Goal: Task Accomplishment & Management: Complete application form

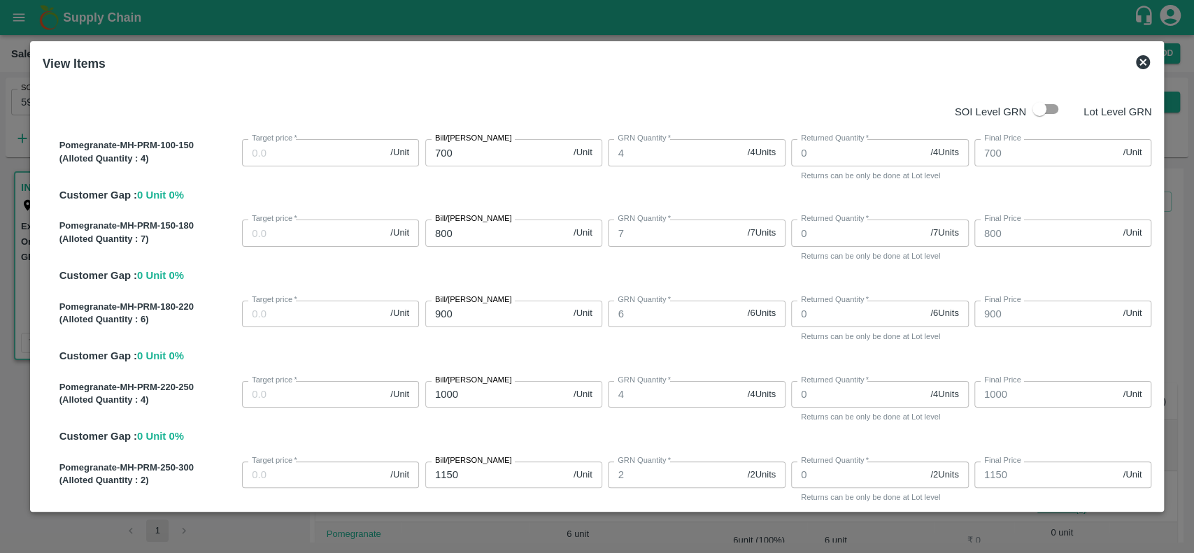
scroll to position [266, 0]
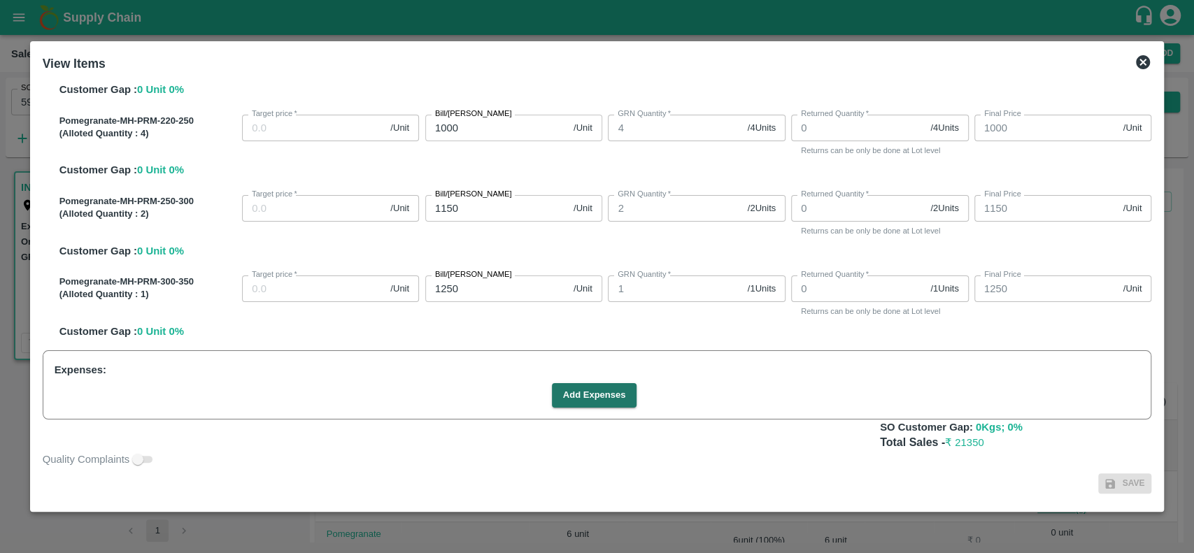
click at [1139, 59] on icon at bounding box center [1143, 62] width 14 height 14
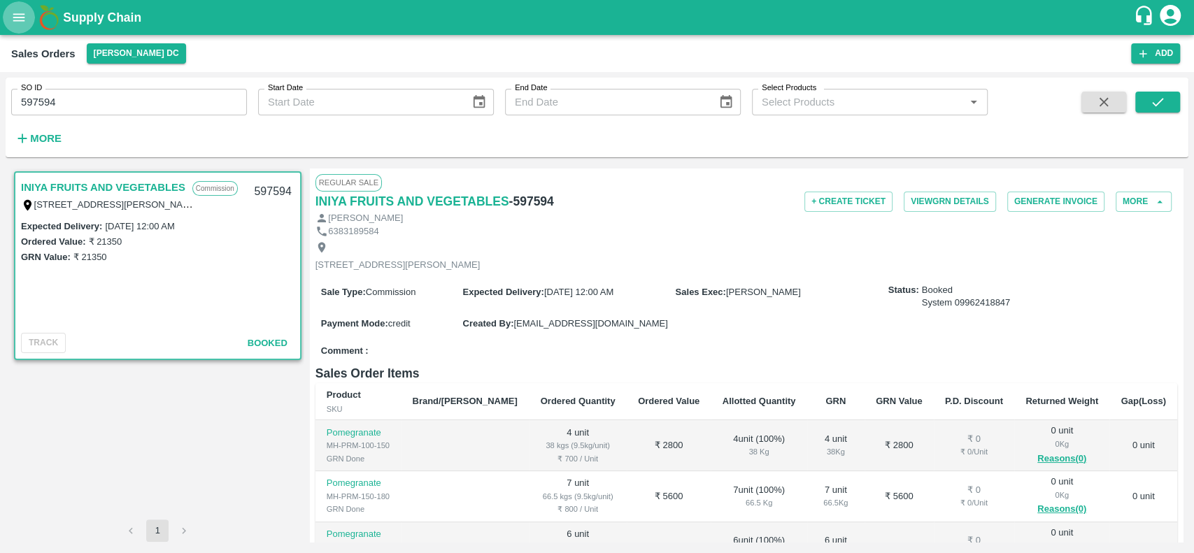
click at [22, 22] on icon "open drawer" at bounding box center [18, 17] width 15 height 15
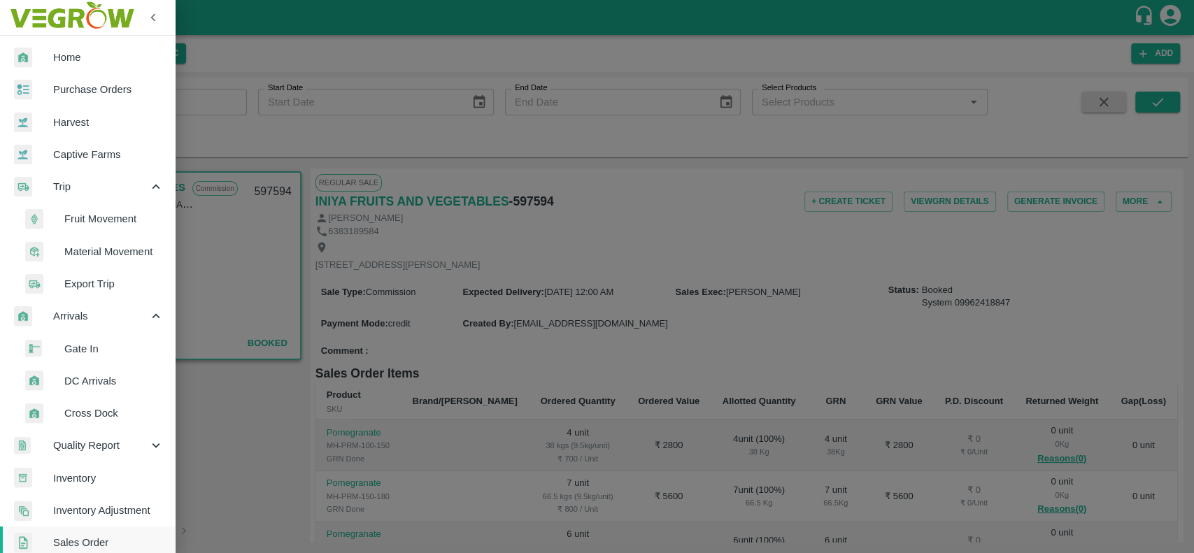
click at [210, 318] on div at bounding box center [597, 276] width 1194 height 553
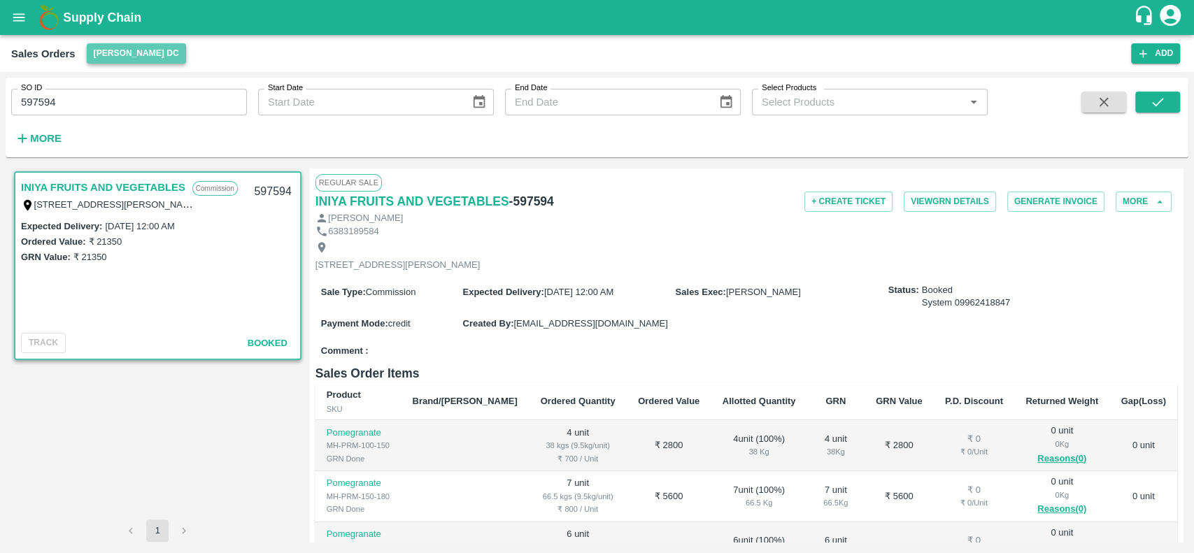
click at [101, 53] on button "[PERSON_NAME] DC" at bounding box center [136, 53] width 99 height 20
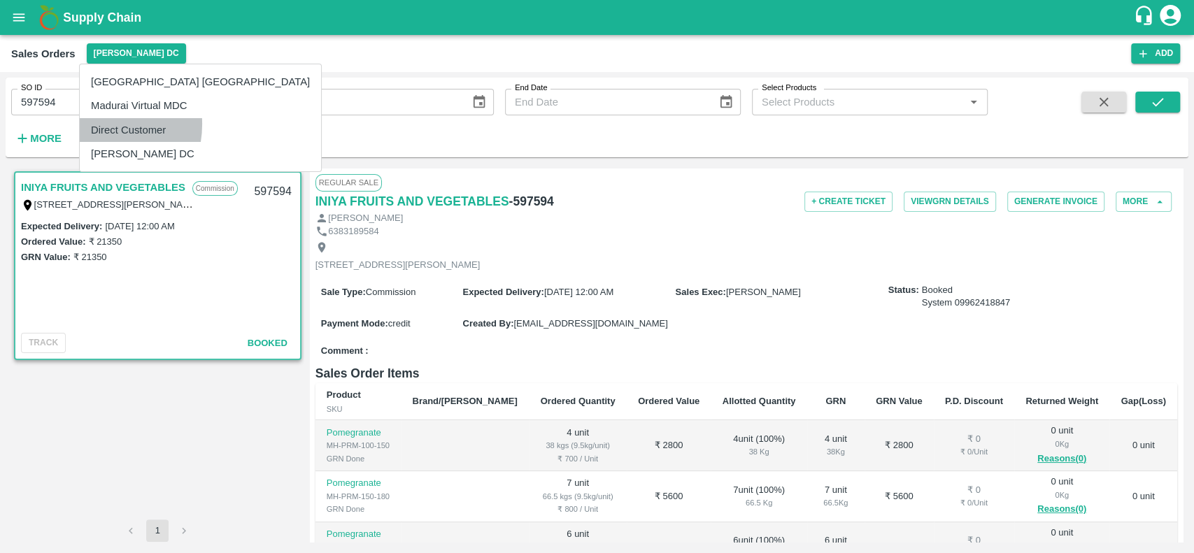
click at [96, 124] on li "Direct Customer" at bounding box center [200, 130] width 241 height 24
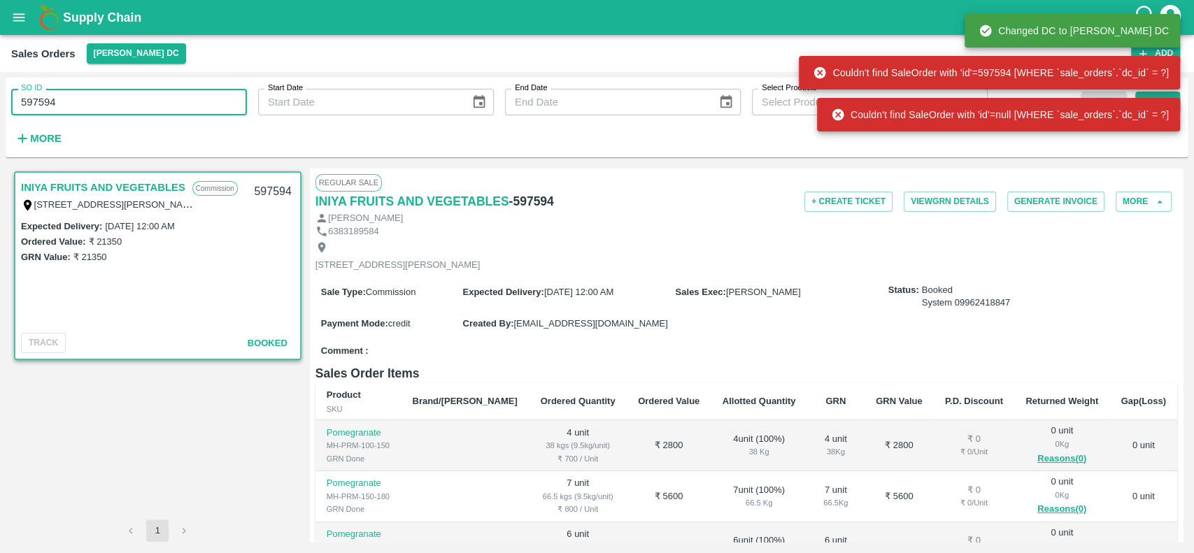
drag, startPoint x: 76, startPoint y: 106, endPoint x: 5, endPoint y: 111, distance: 70.9
click at [5, 111] on div "SO ID 597594 SO ID Start Date Start Date End Date End Date Select Products Sele…" at bounding box center [597, 312] width 1194 height 481
type input "597594"
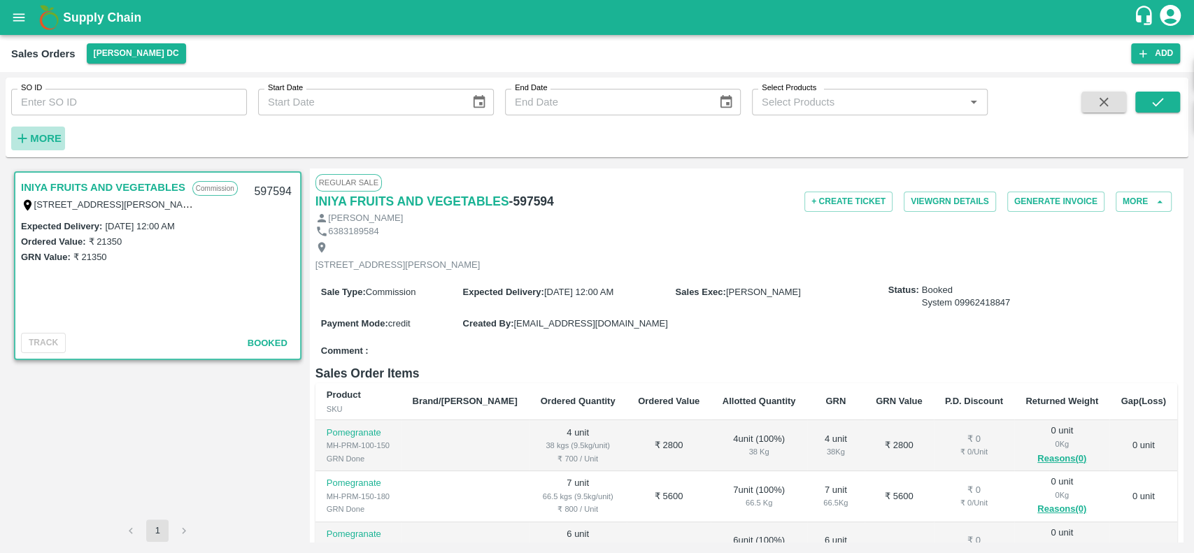
click at [39, 138] on strong "More" at bounding box center [45, 138] width 31 height 11
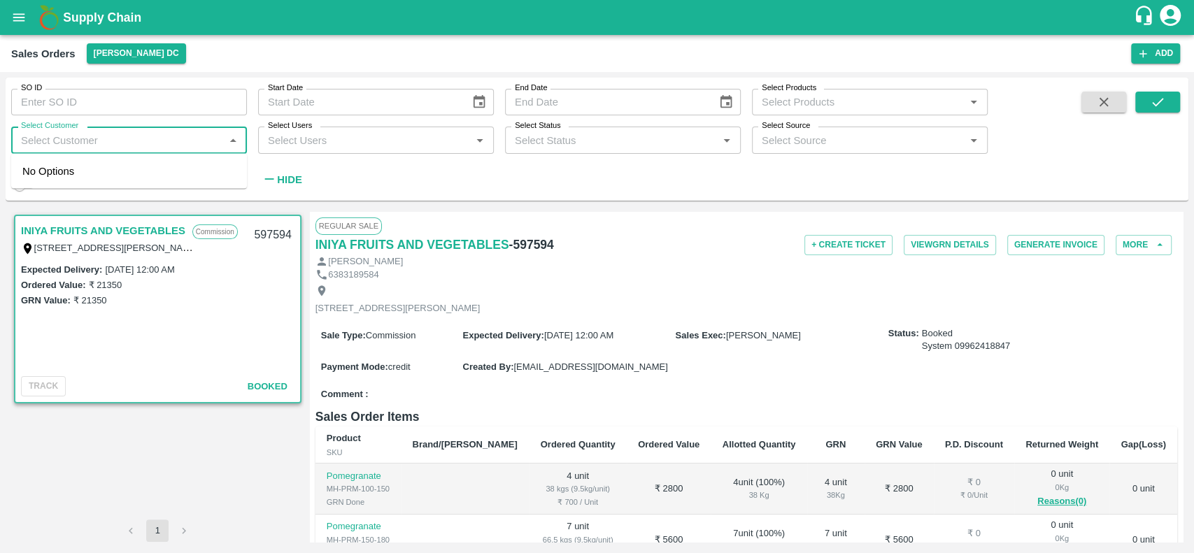
click at [42, 139] on input "Select Customer" at bounding box center [117, 140] width 204 height 18
type input "Green"
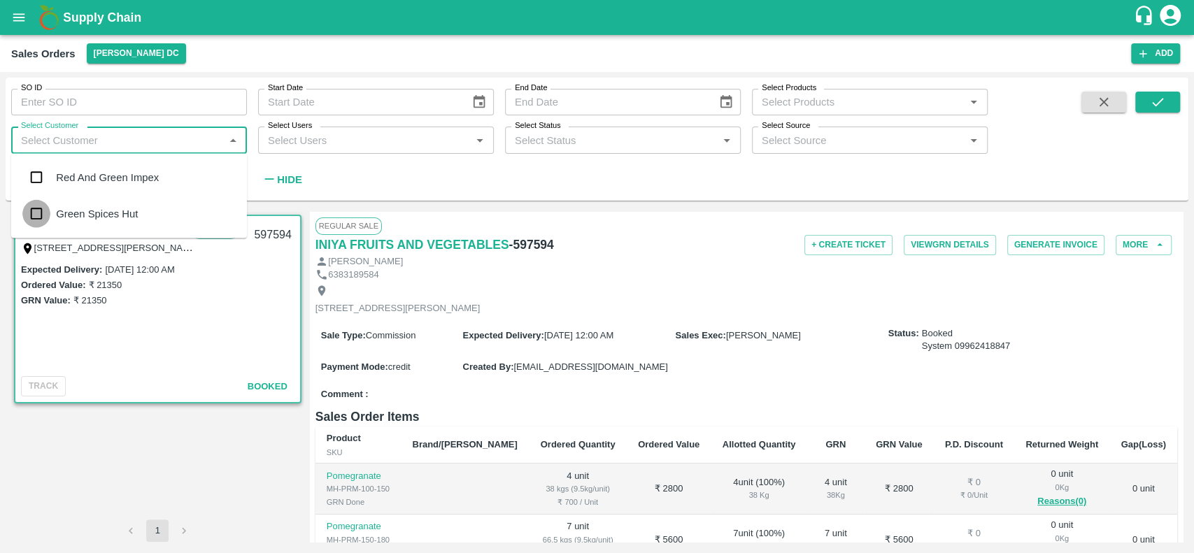
click at [43, 210] on input "checkbox" at bounding box center [36, 214] width 28 height 28
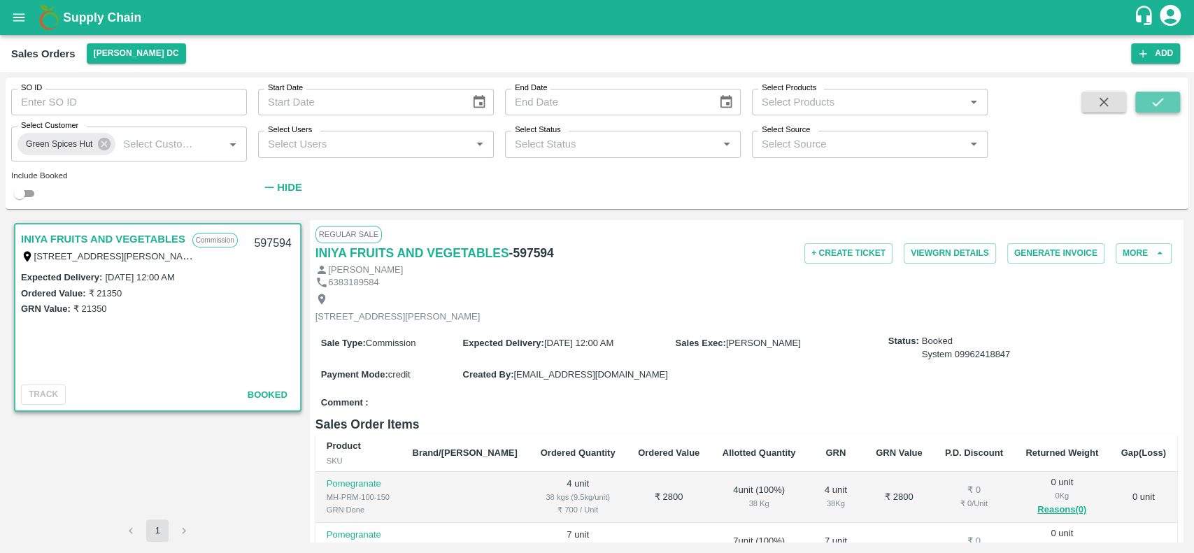
click at [1155, 103] on icon "submit" at bounding box center [1157, 101] width 15 height 15
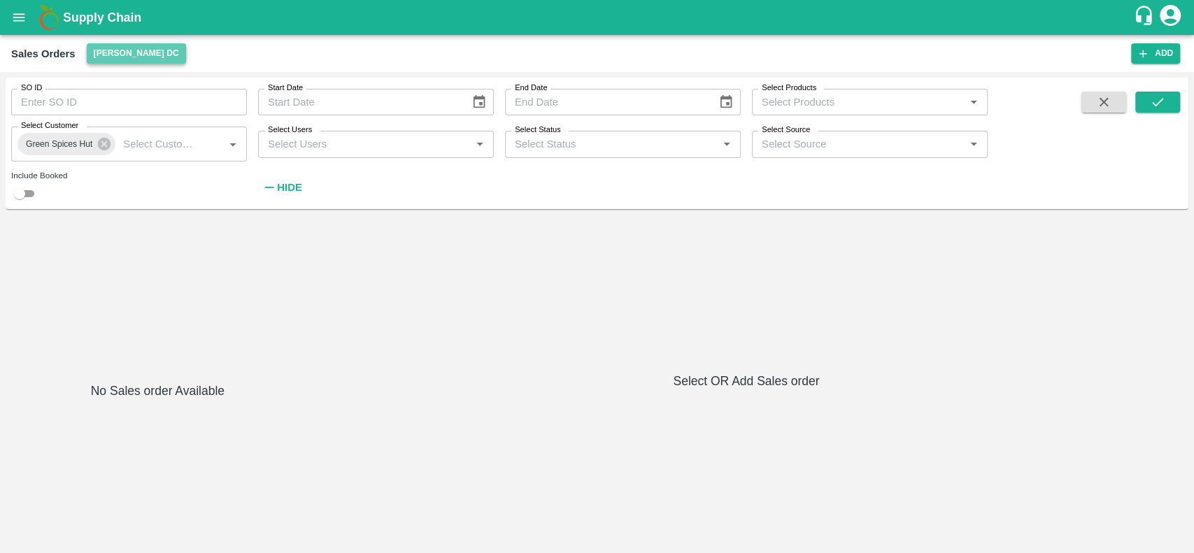
click at [98, 51] on button "[PERSON_NAME] DC" at bounding box center [136, 53] width 99 height 20
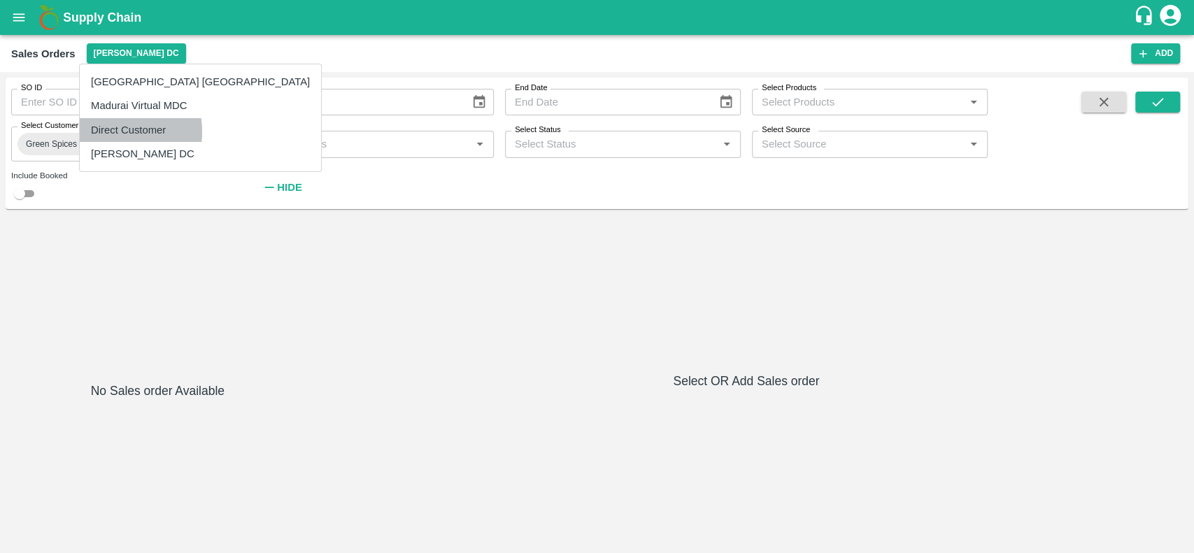
click at [98, 131] on li "Direct Customer" at bounding box center [200, 130] width 241 height 24
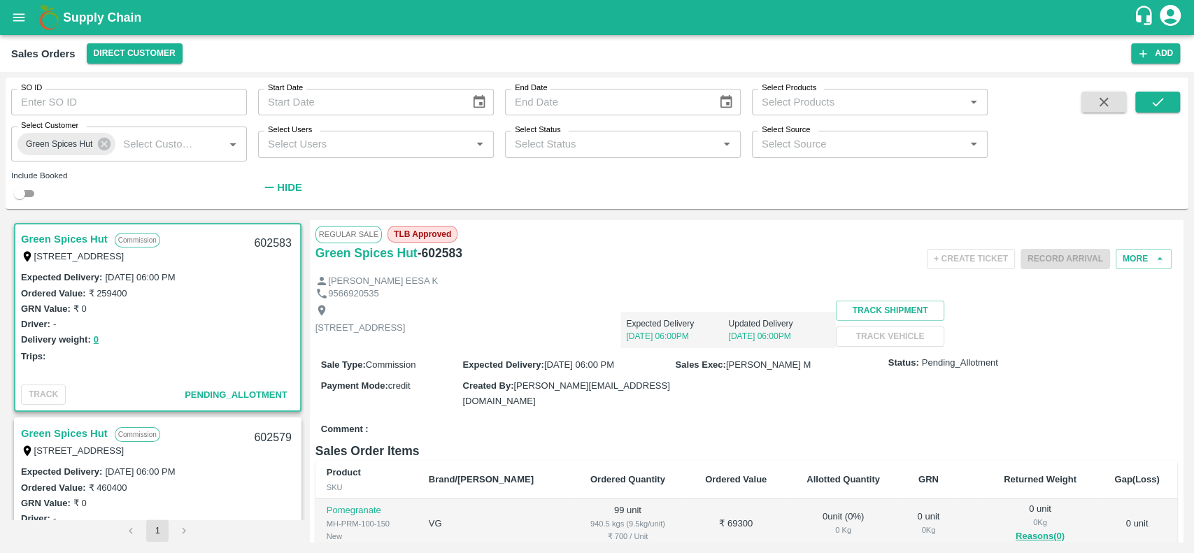
click at [50, 238] on link "Green Spices Hut" at bounding box center [64, 239] width 87 height 18
click at [1128, 257] on button "More" at bounding box center [1143, 259] width 56 height 20
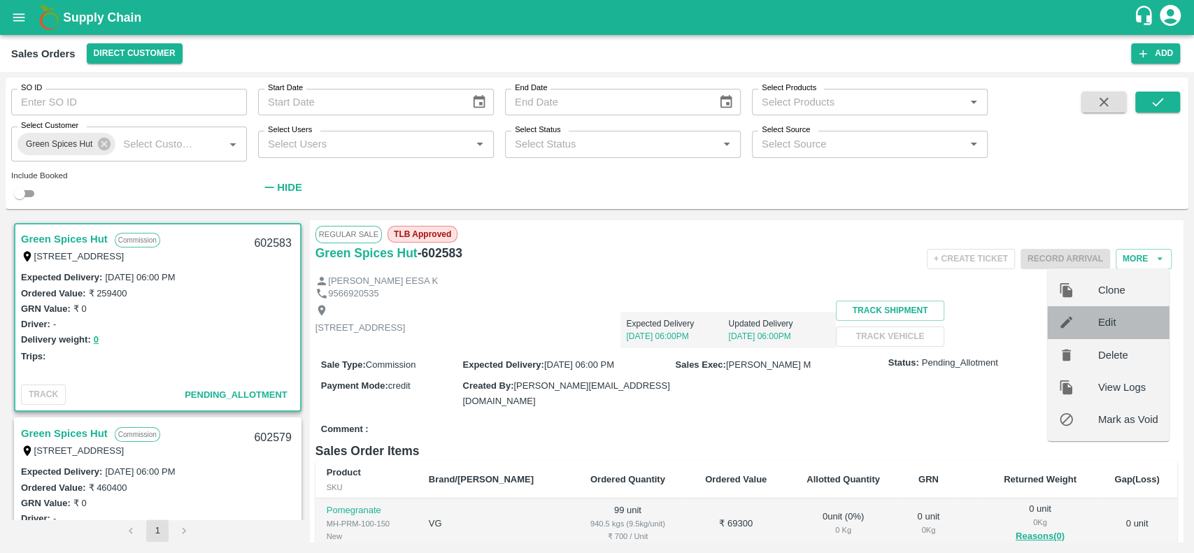
click at [1092, 329] on div at bounding box center [1078, 322] width 39 height 15
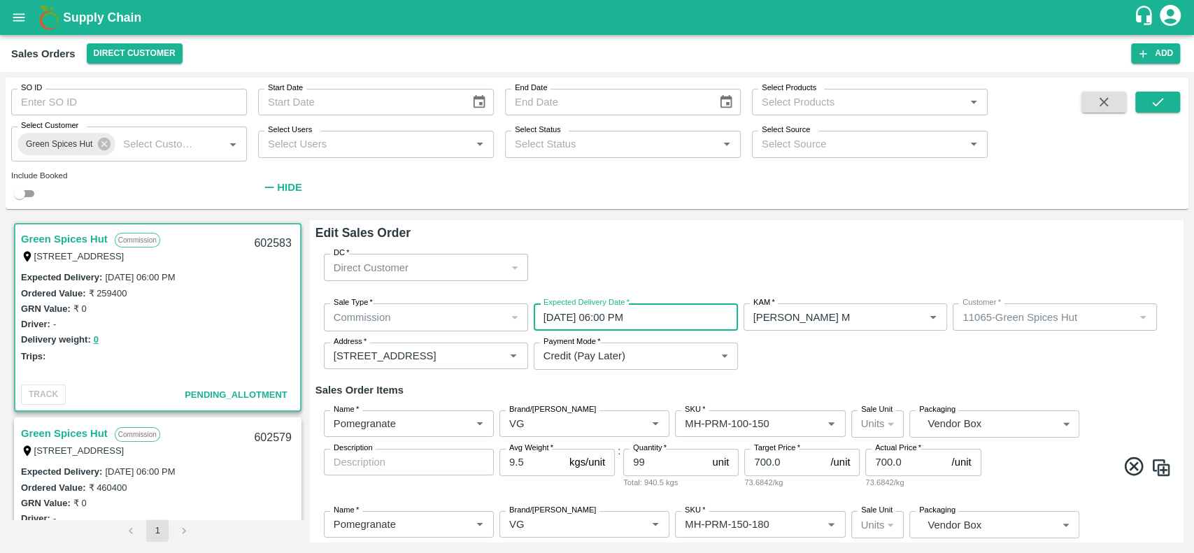
click at [617, 313] on input "[DATE] 06:00 PM" at bounding box center [631, 317] width 194 height 27
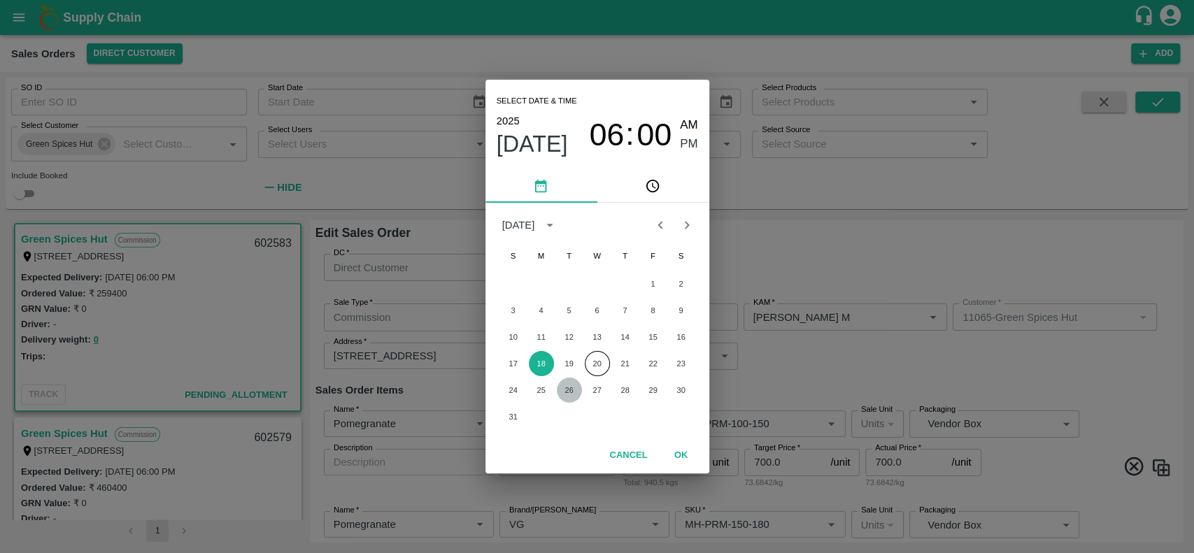
click at [567, 383] on button "26" at bounding box center [569, 390] width 25 height 25
type input "[DATE] 06:00 PM"
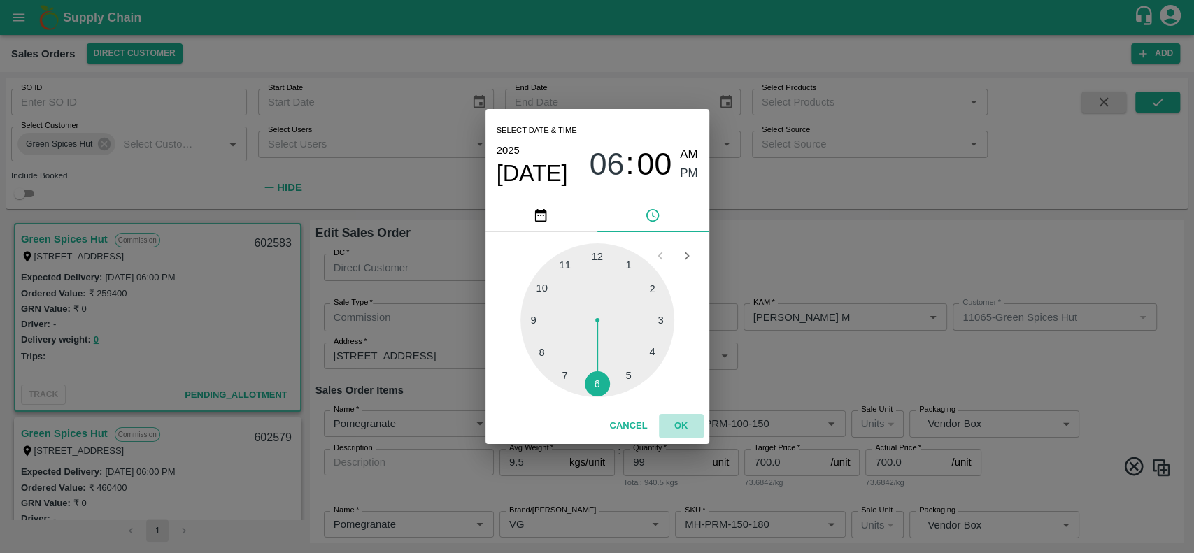
click at [677, 421] on button "OK" at bounding box center [681, 426] width 45 height 24
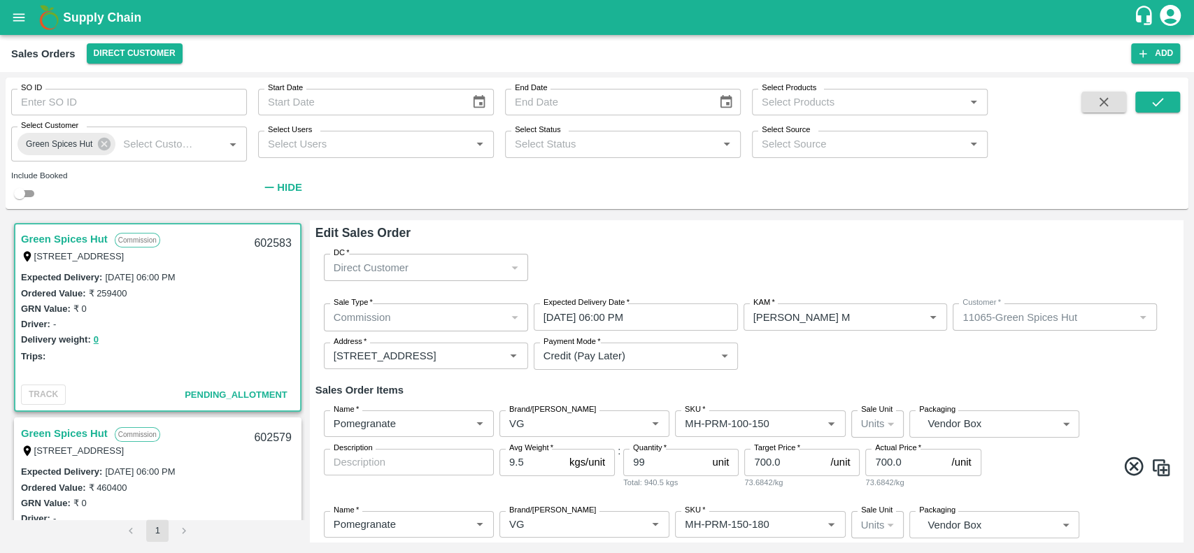
click at [786, 392] on h6 "Sales Order Items" at bounding box center [746, 390] width 862 height 18
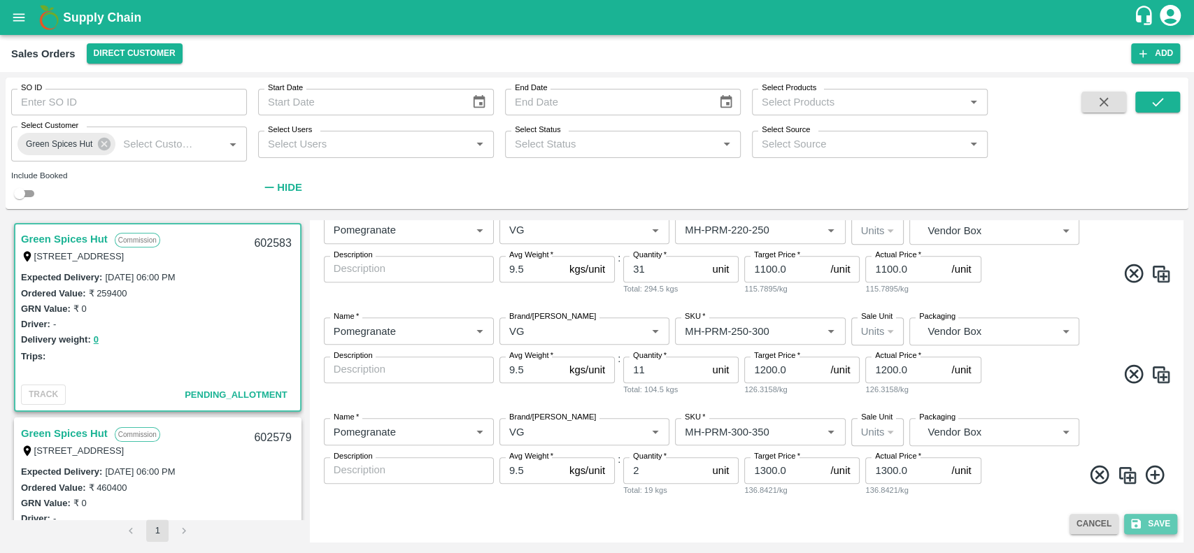
click at [1151, 523] on button "Save" at bounding box center [1150, 524] width 53 height 20
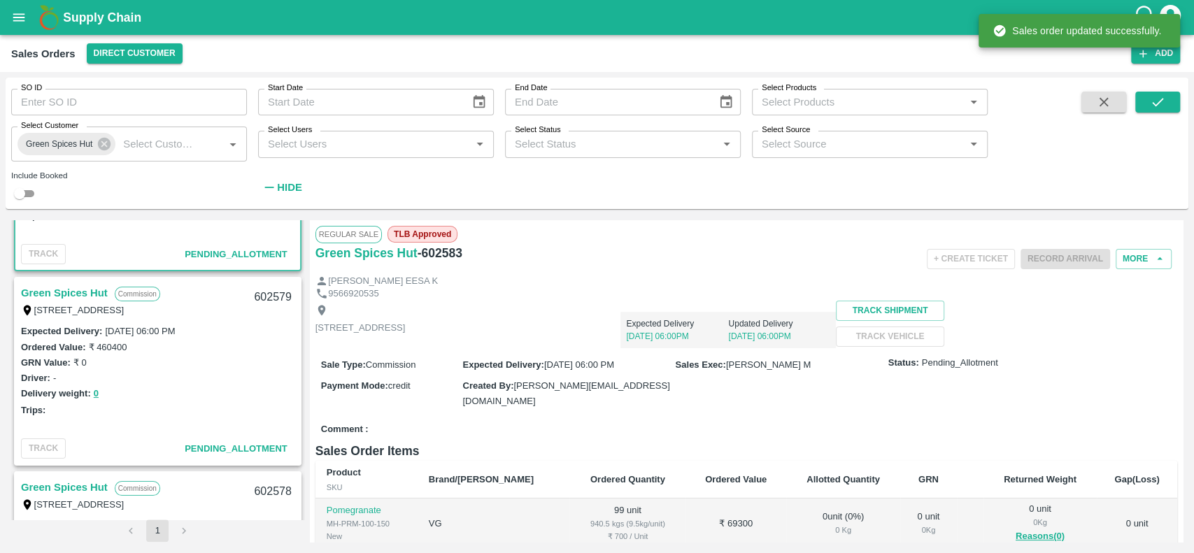
scroll to position [141, 0]
click at [46, 286] on link "Green Spices Hut" at bounding box center [64, 292] width 87 height 18
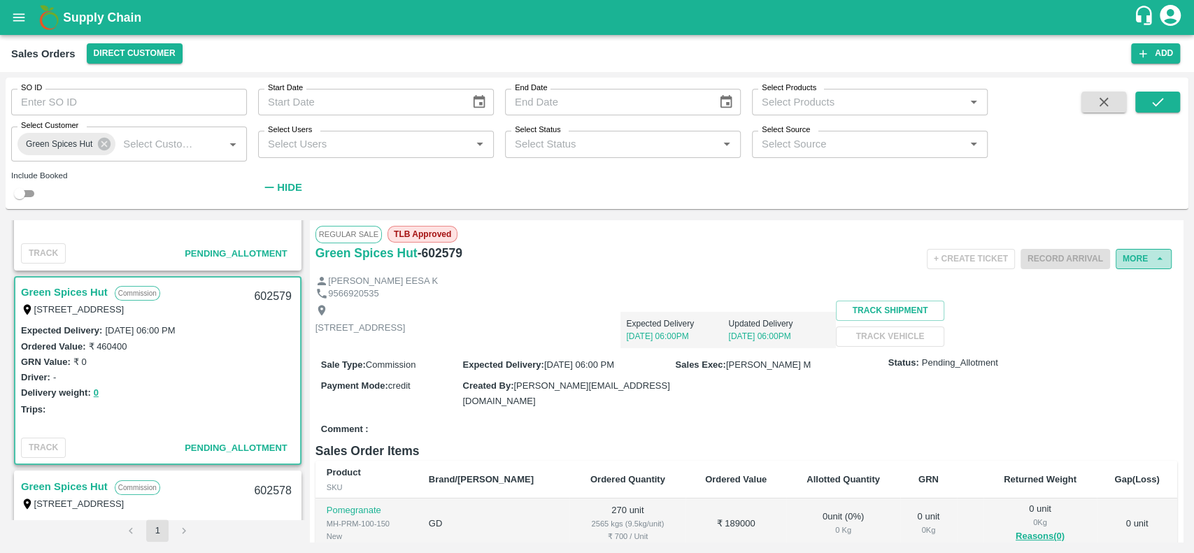
click at [1129, 255] on button "More" at bounding box center [1143, 259] width 56 height 20
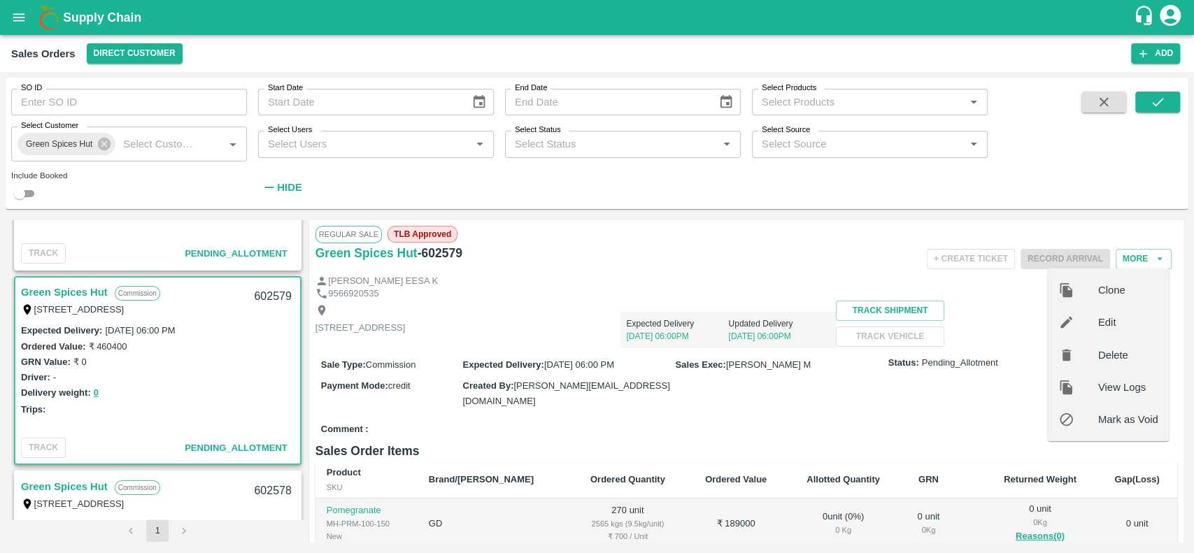
click at [1085, 325] on div at bounding box center [1078, 322] width 39 height 15
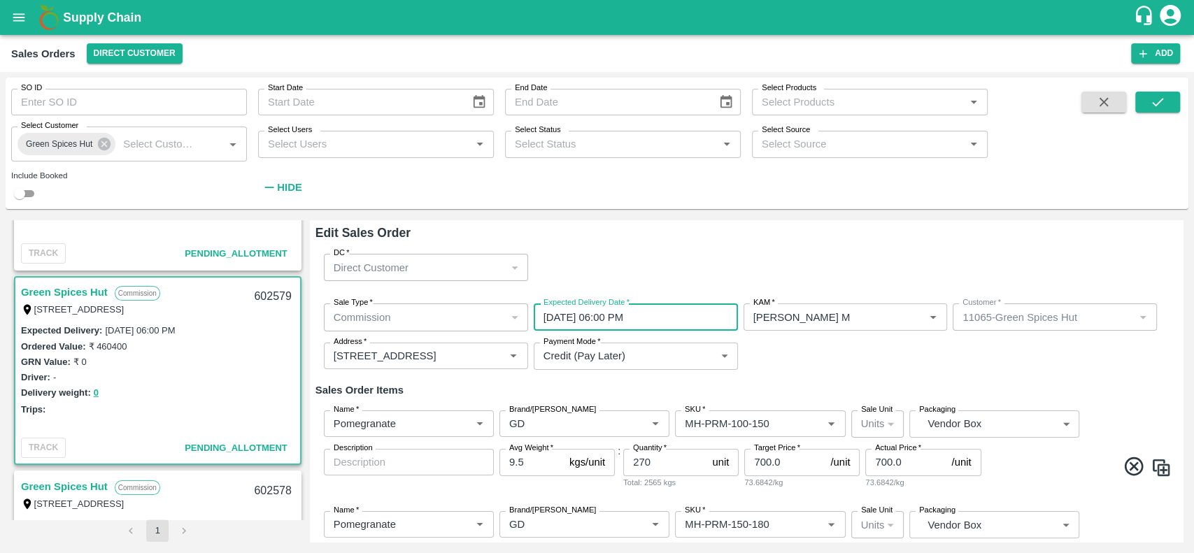
click at [611, 320] on input "[DATE] 06:00 PM" at bounding box center [631, 317] width 194 height 27
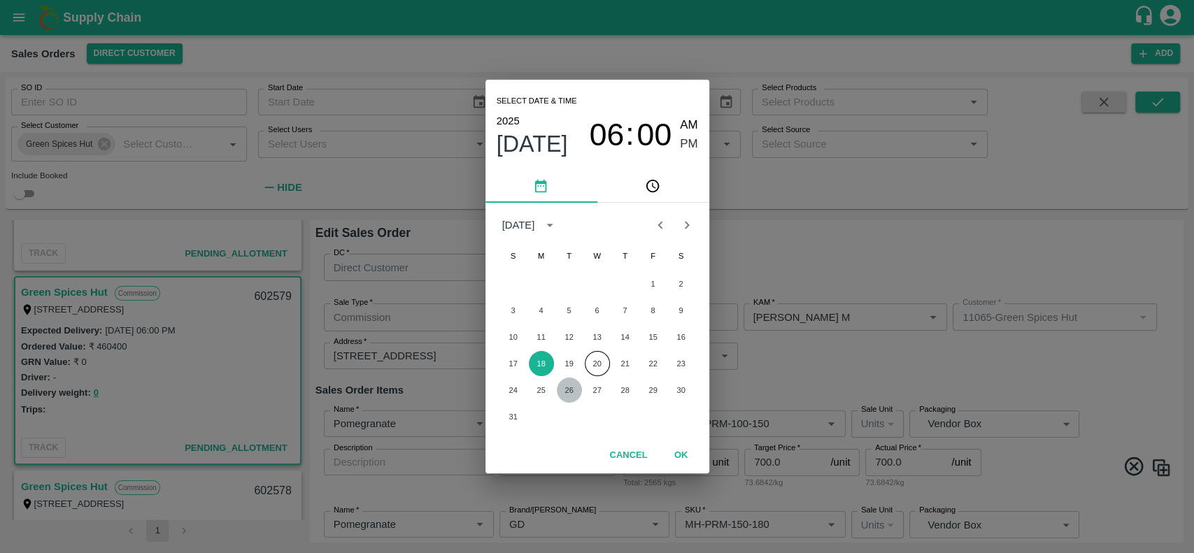
click at [571, 388] on button "26" at bounding box center [569, 390] width 25 height 25
type input "[DATE] 06:00 PM"
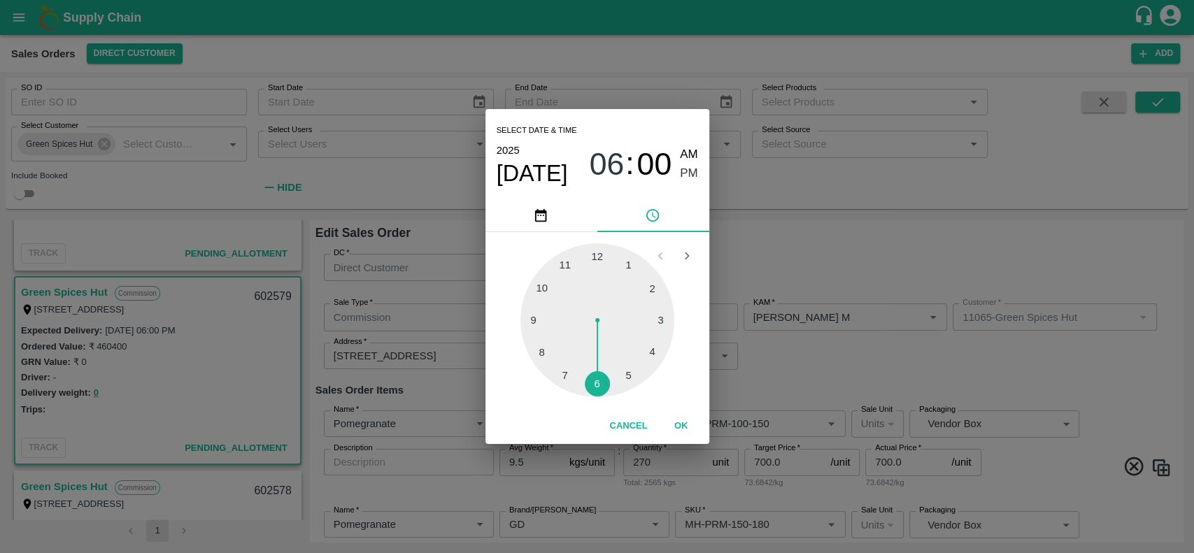
click at [682, 418] on button "OK" at bounding box center [681, 426] width 45 height 24
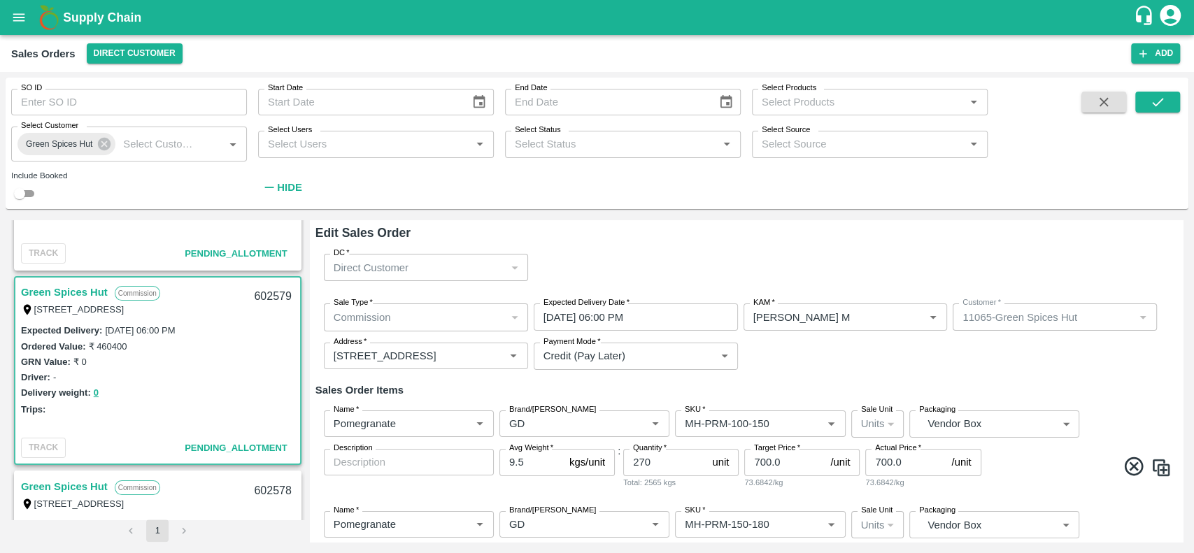
click at [788, 363] on div "Sale Type   * Commission 2 Sale Type Expected Delivery Date   * [DATE] 06:00 PM…" at bounding box center [746, 336] width 862 height 89
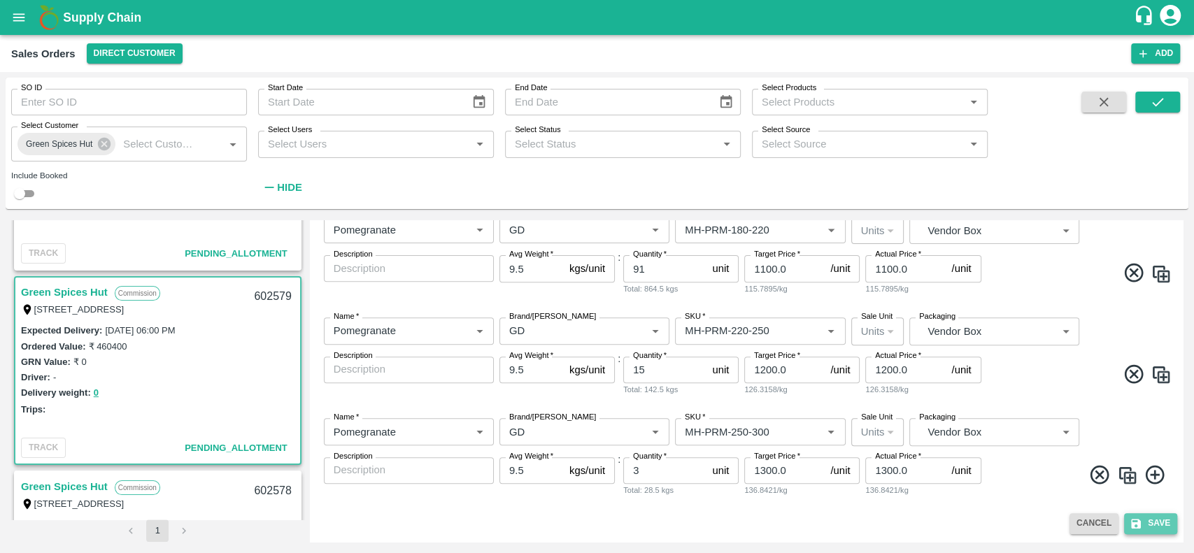
click at [1150, 521] on button "Save" at bounding box center [1150, 523] width 53 height 20
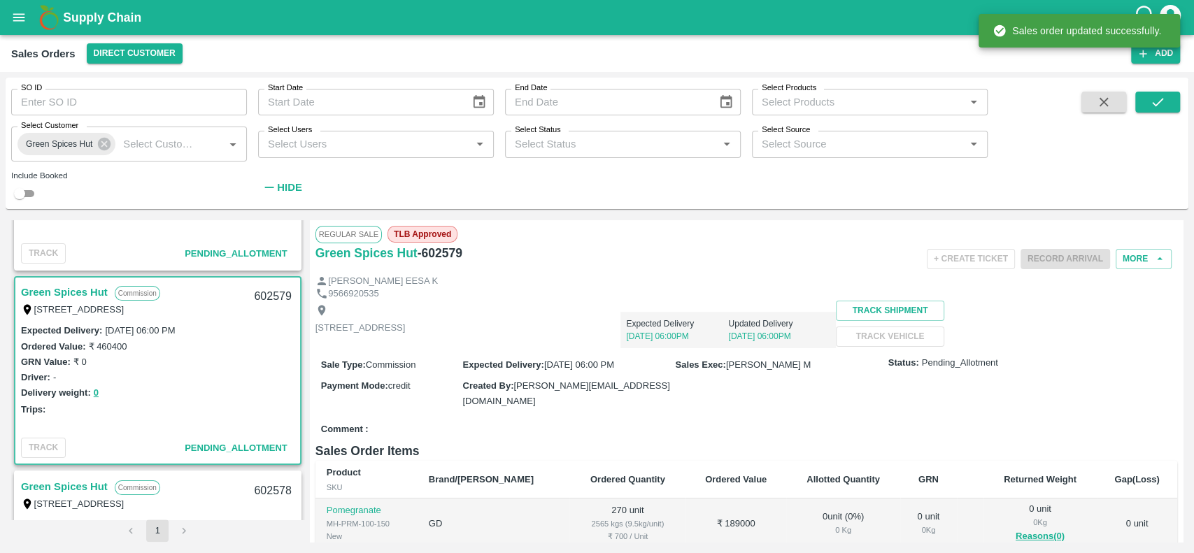
scroll to position [331, 0]
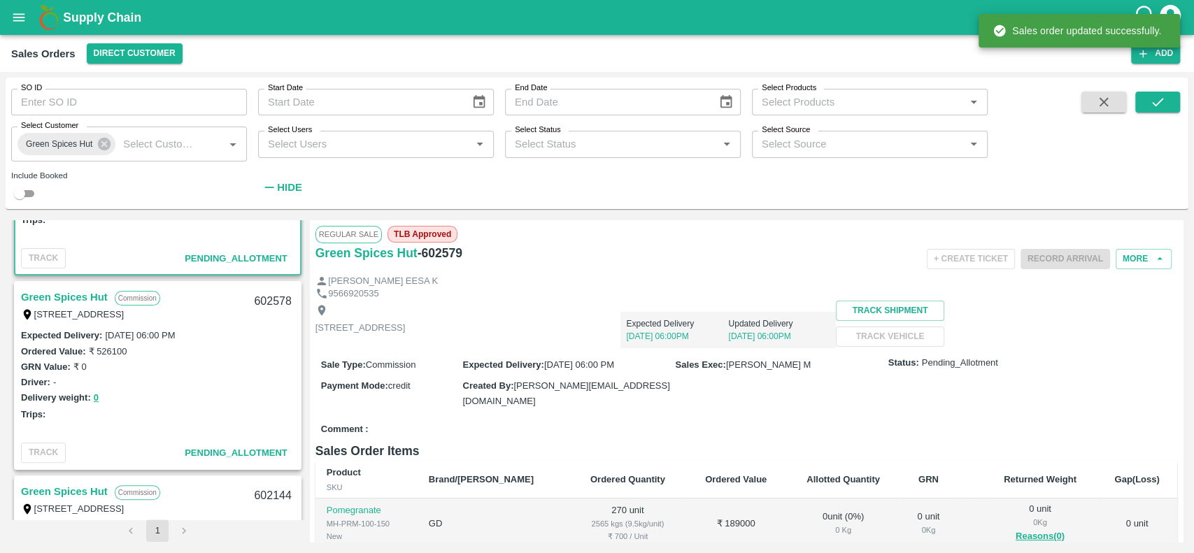
click at [39, 294] on link "Green Spices Hut" at bounding box center [64, 297] width 87 height 18
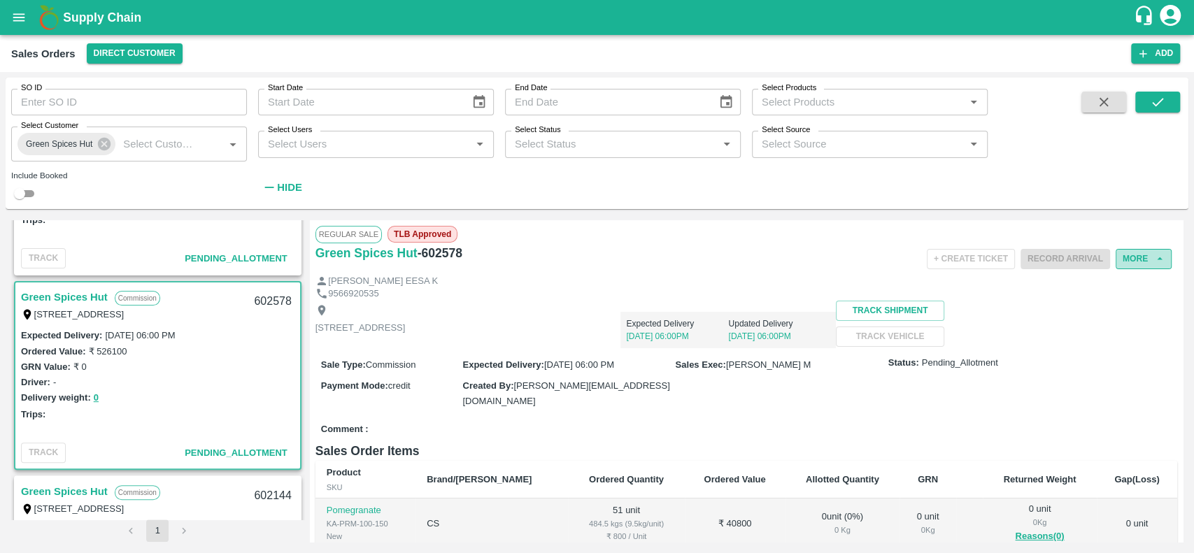
click at [1126, 262] on button "More" at bounding box center [1143, 259] width 56 height 20
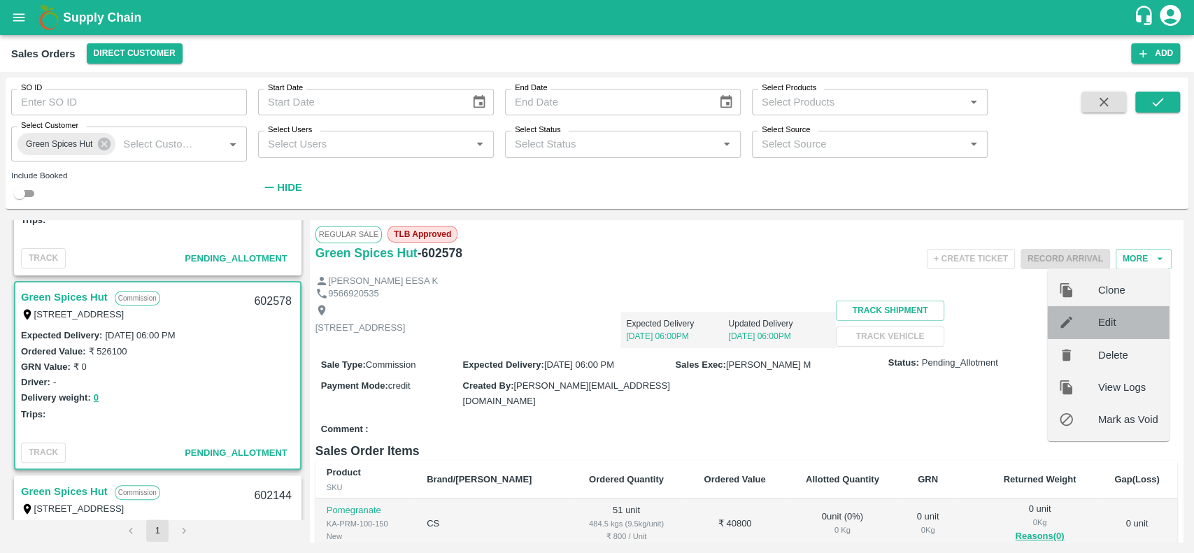
click at [1102, 315] on span "Edit" at bounding box center [1128, 322] width 60 height 15
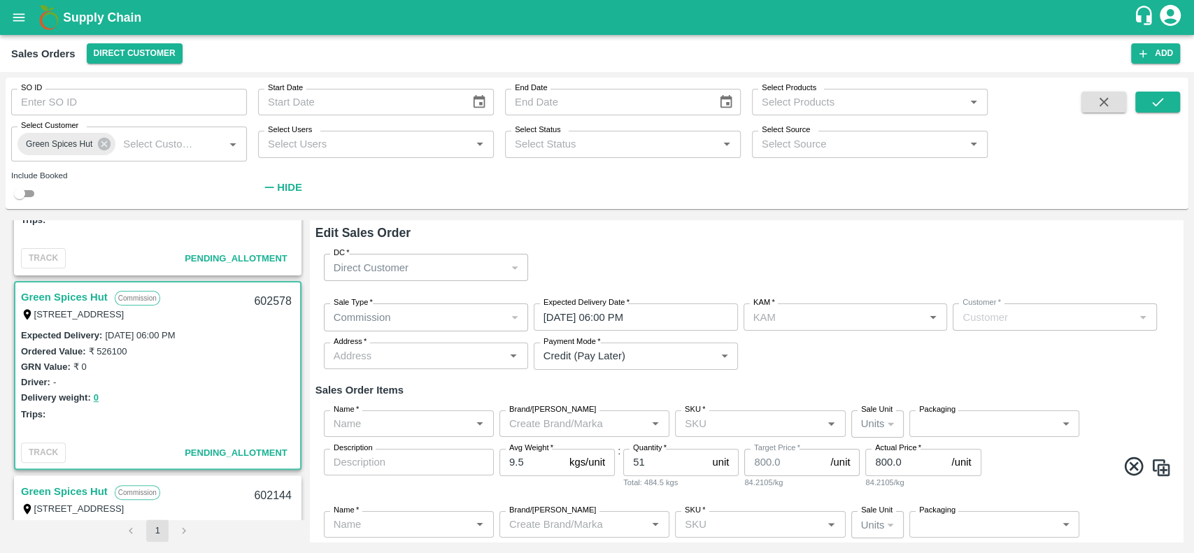
type input "[PERSON_NAME] M"
type input "11065-Green Spices Hut"
type input "[STREET_ADDRESS]"
type input "Pomegranate"
type input "CS"
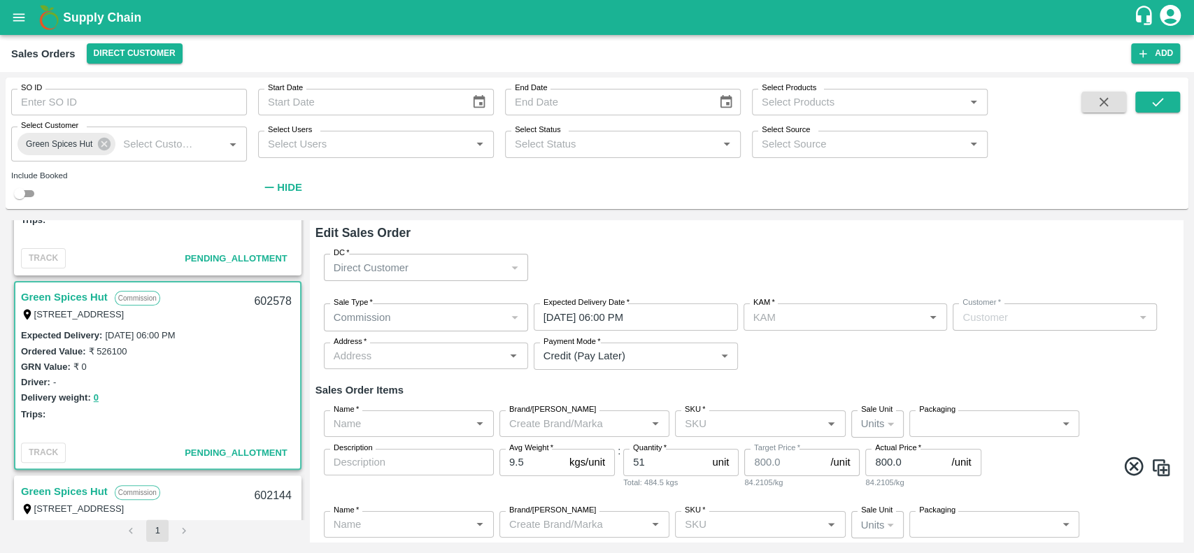
type input "KA-PRM-100-150"
type input "Pomegranate"
type input "CS"
type input "KA-PRM-150-180"
type input "Pomegranate"
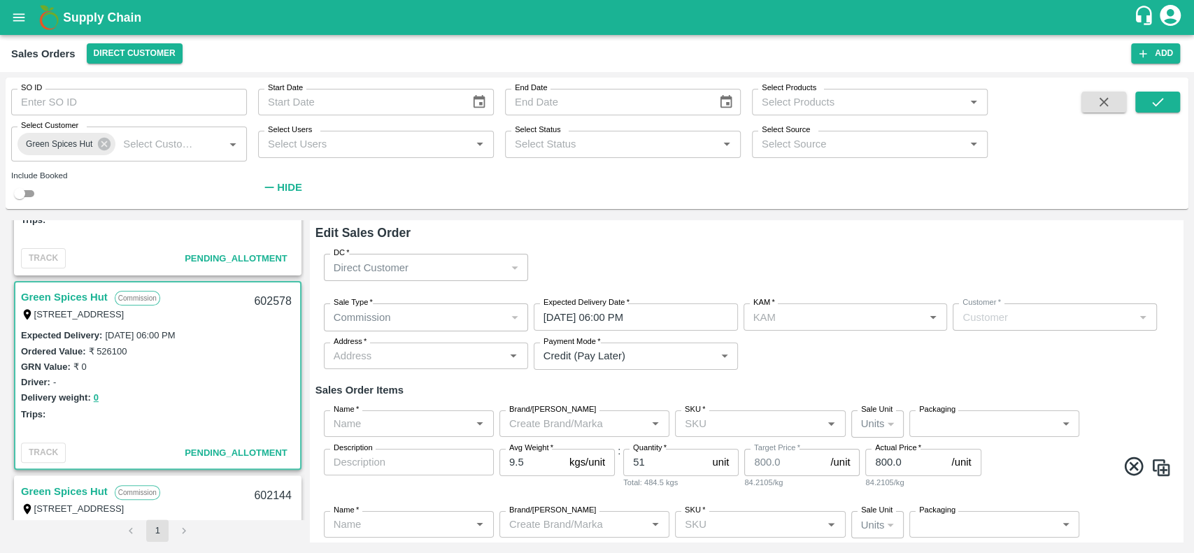
type input "CS"
type input "KA-PRM-180-220"
type input "Pomegranate"
type input "CS"
type input "KA-PRM-220-250"
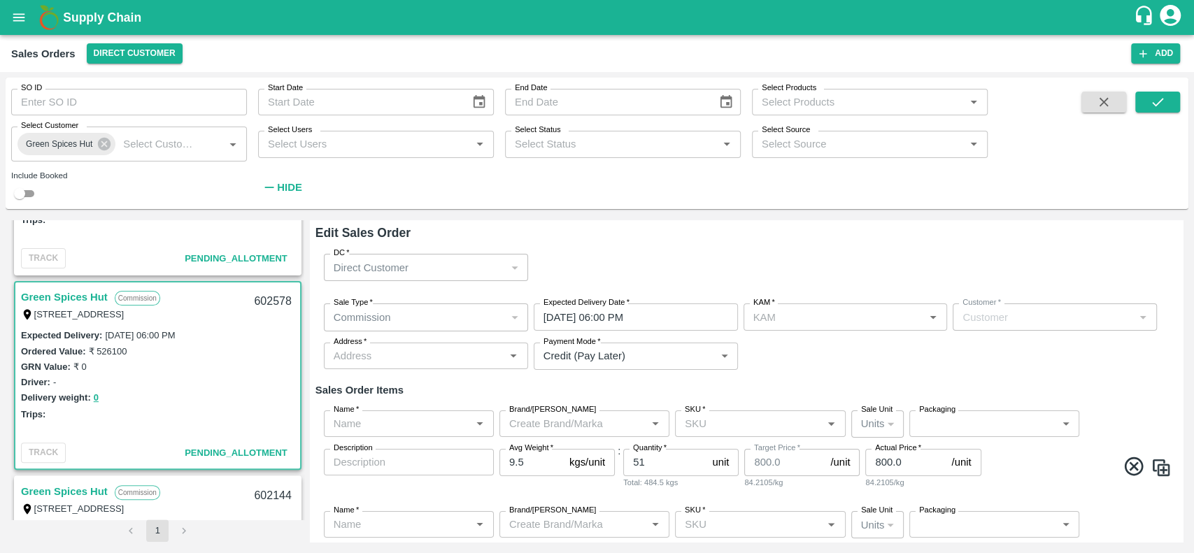
type input "Pomegranate"
type input "CS"
type input "KA-PRM-250-300"
type input "Pomegranate"
type input "CS"
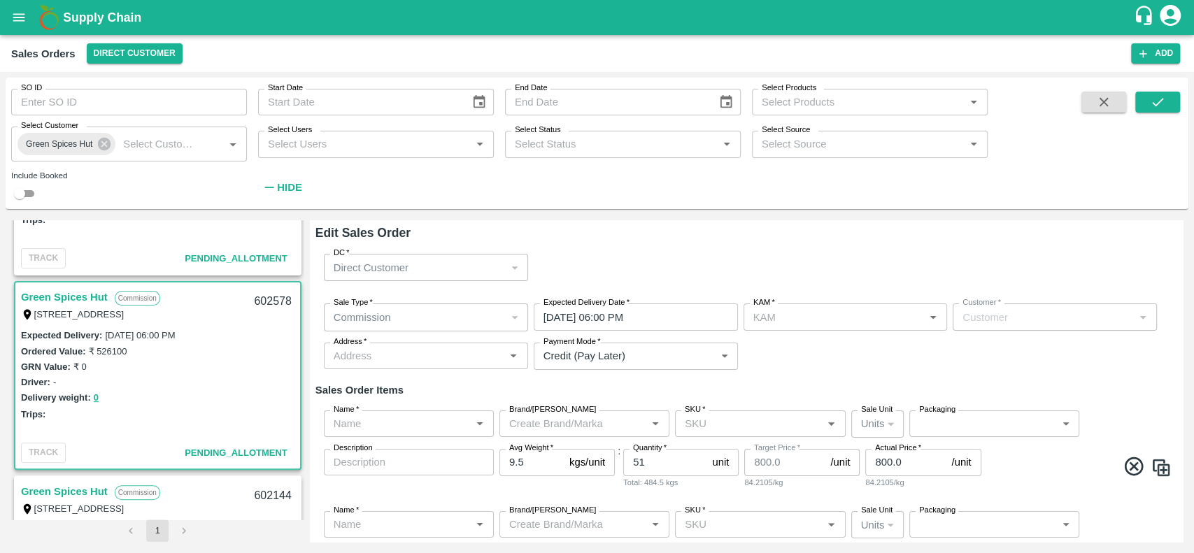
type input "KA-PRM-300-350"
type input "Pomegranate"
type input "CS"
type input "KA-PRM-100++"
type input "Pomegranate"
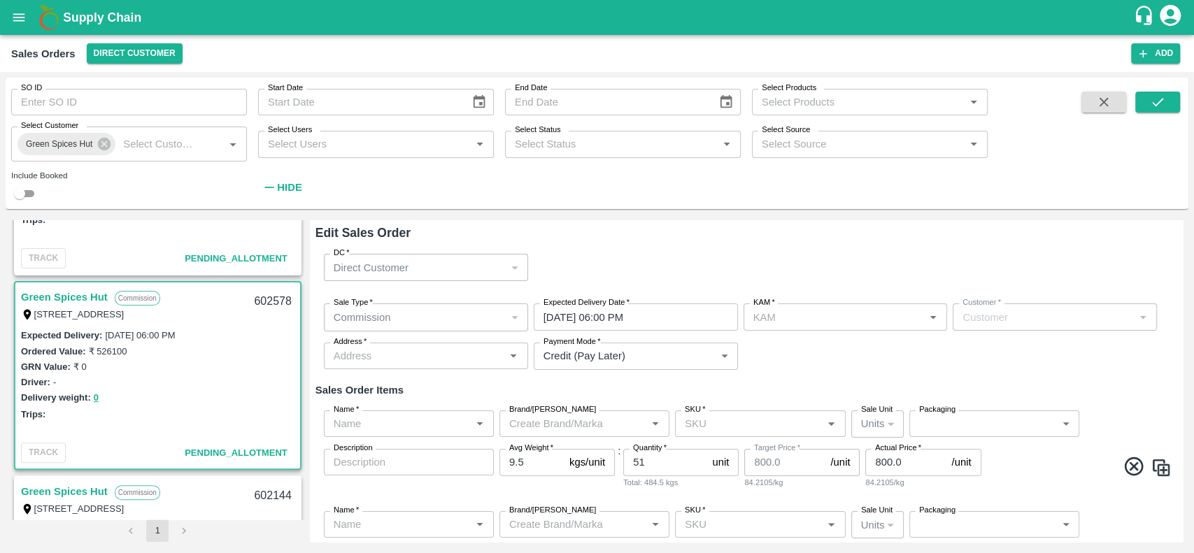
type input "CS"
type input "KA-PRM-180++"
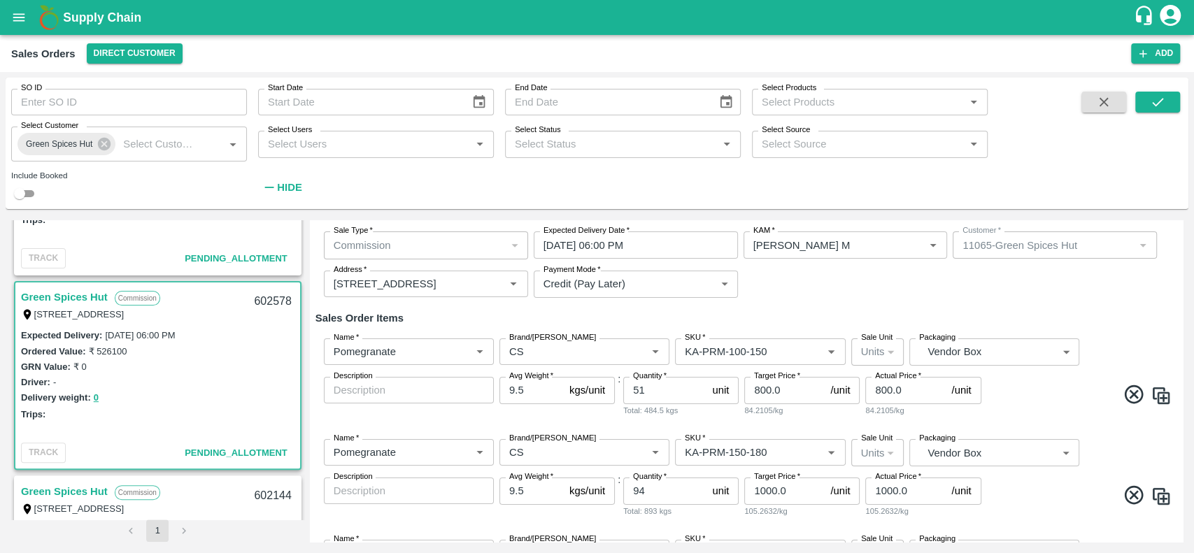
scroll to position [71, 0]
click at [558, 238] on input "[DATE] 06:00 PM" at bounding box center [631, 246] width 194 height 27
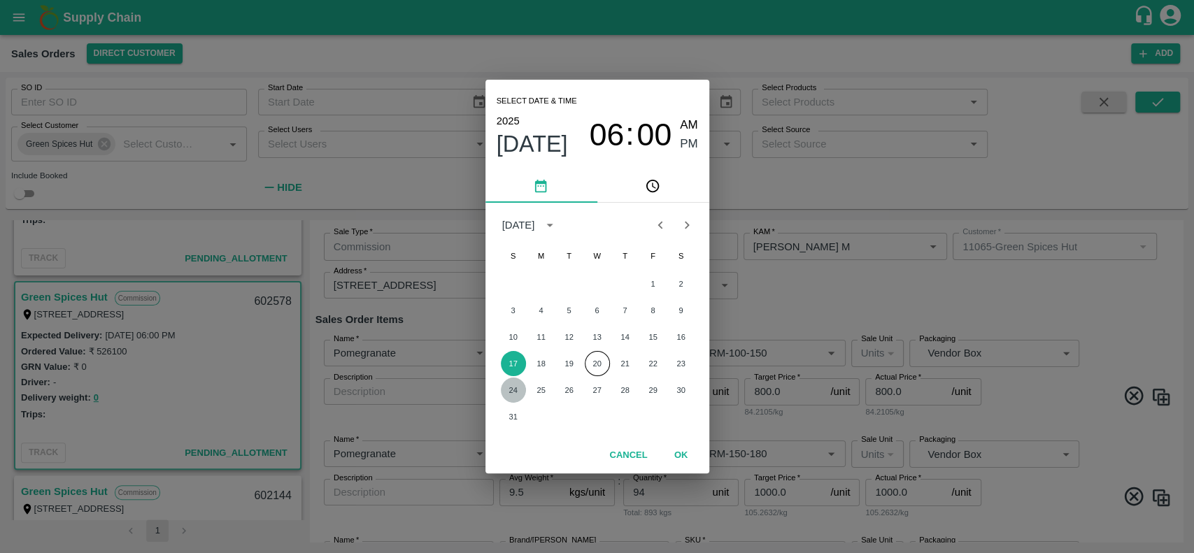
click at [508, 387] on button "24" at bounding box center [513, 390] width 25 height 25
type input "[DATE] 06:00 PM"
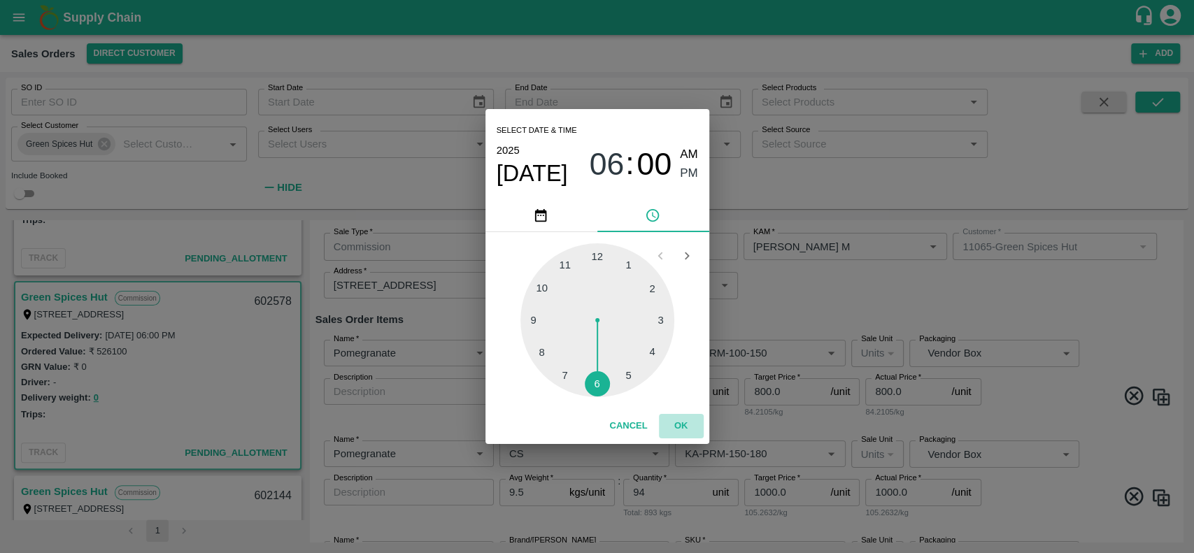
click at [685, 420] on button "OK" at bounding box center [681, 426] width 45 height 24
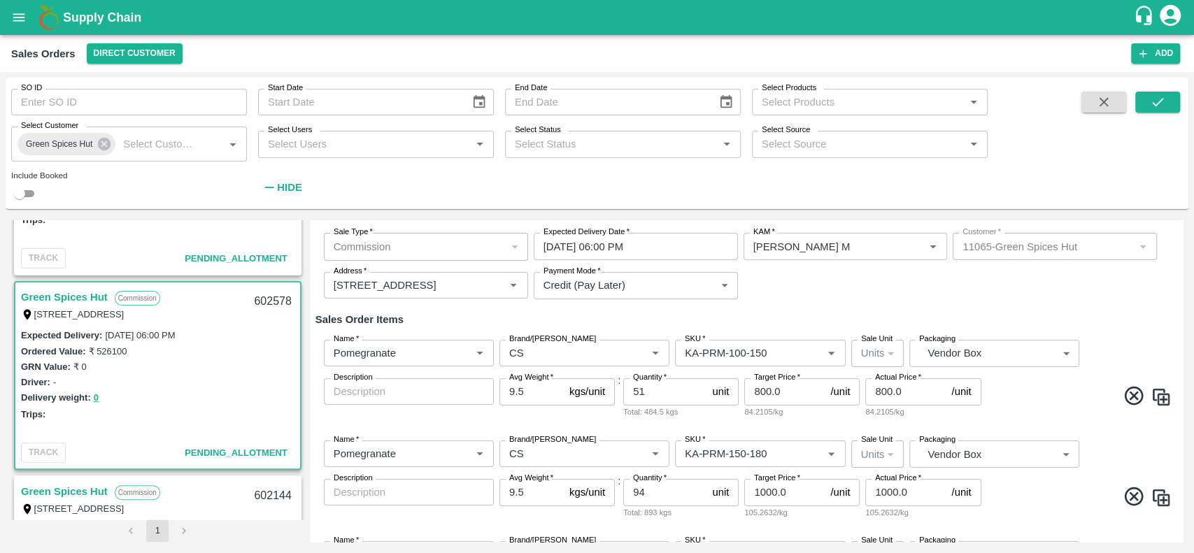
click at [778, 418] on div "84.2105/kg" at bounding box center [801, 412] width 115 height 13
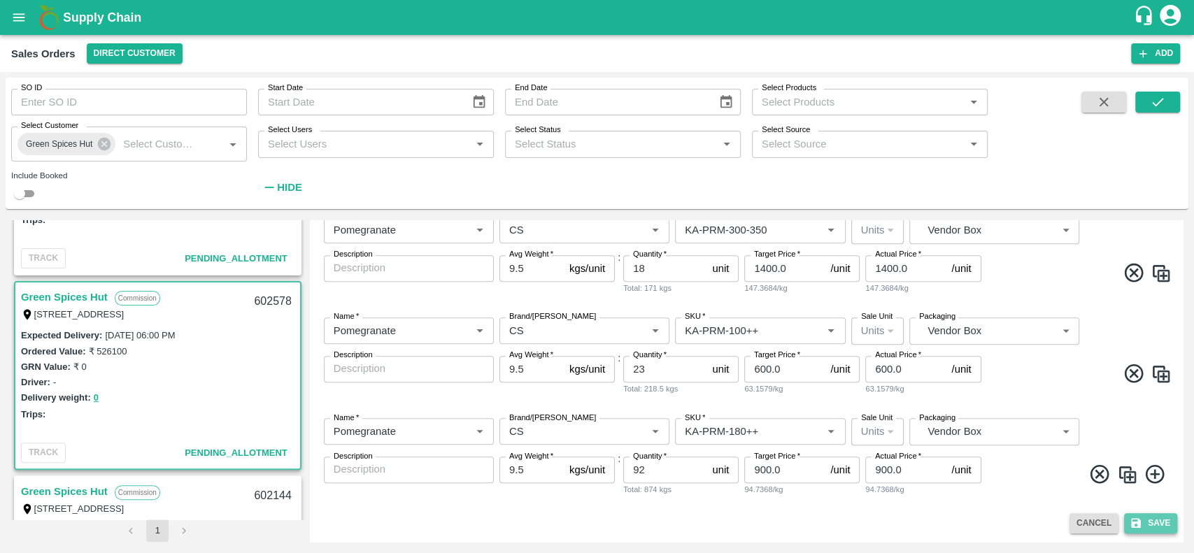
click at [1136, 519] on icon "submit" at bounding box center [1136, 524] width 10 height 10
